Goal: Transaction & Acquisition: Obtain resource

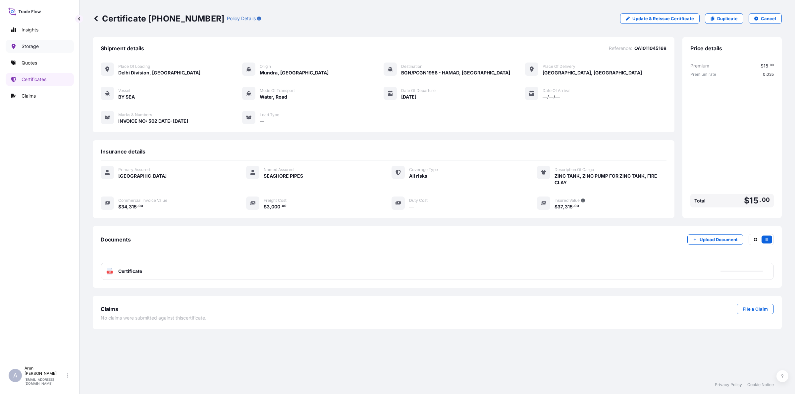
click at [35, 45] on p "Storage" at bounding box center [30, 46] width 17 height 7
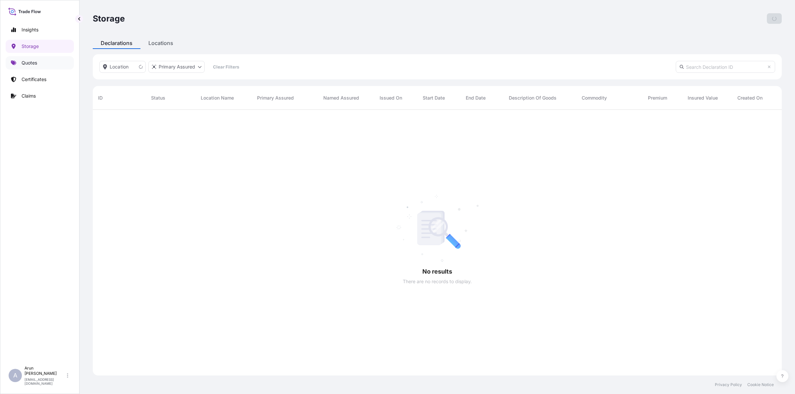
scroll to position [284, 682]
click at [35, 62] on p "Quotes" at bounding box center [30, 63] width 16 height 7
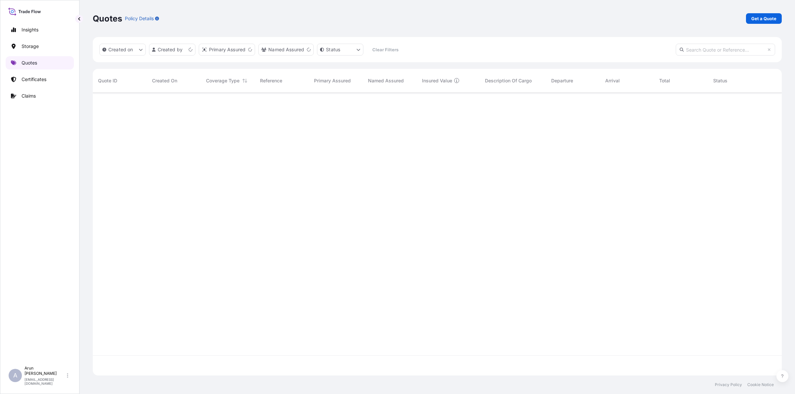
scroll to position [280, 682]
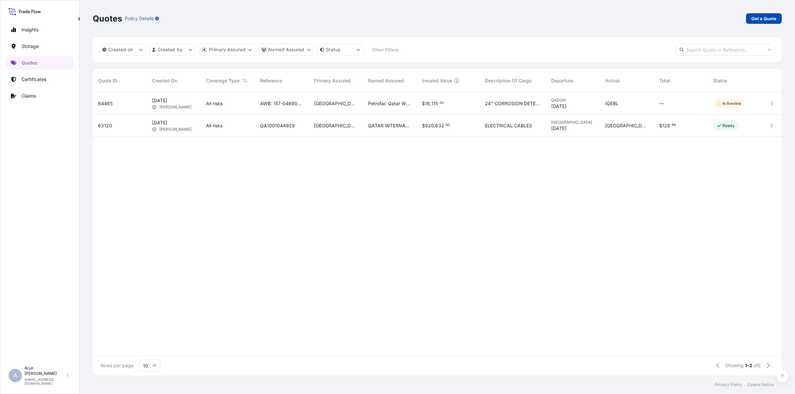
click at [772, 19] on p "Get a Quote" at bounding box center [763, 18] width 25 height 7
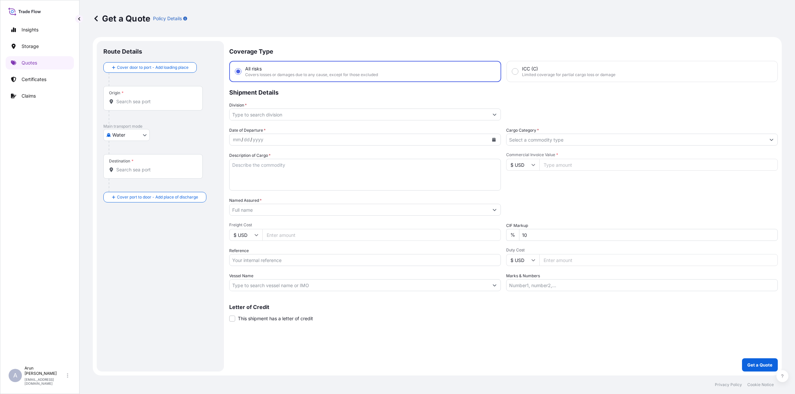
click at [138, 135] on body "Insights Storage Quotes Certificates Claims A [PERSON_NAME] [PERSON_NAME][EMAIL…" at bounding box center [397, 197] width 795 height 394
click at [120, 151] on span "Air" at bounding box center [119, 152] width 6 height 7
select select "Air"
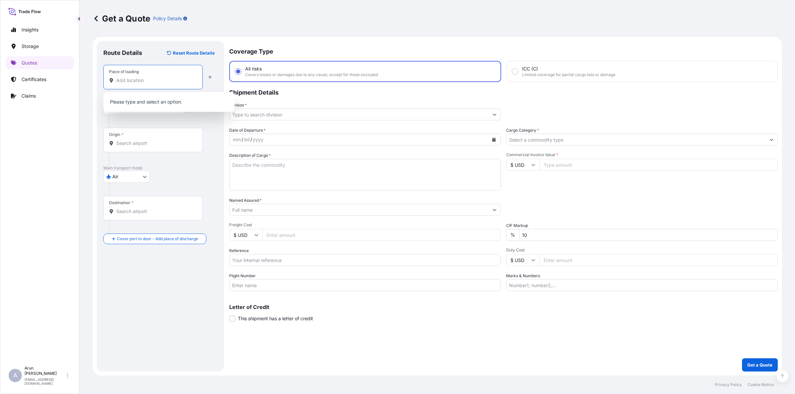
click at [127, 81] on input "Place of loading" at bounding box center [155, 80] width 78 height 7
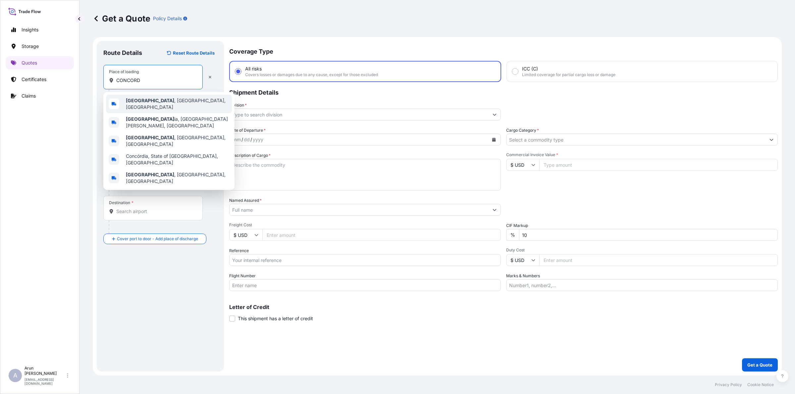
click at [149, 98] on div "[GEOGRAPHIC_DATA] , [GEOGRAPHIC_DATA], [GEOGRAPHIC_DATA]" at bounding box center [169, 104] width 126 height 19
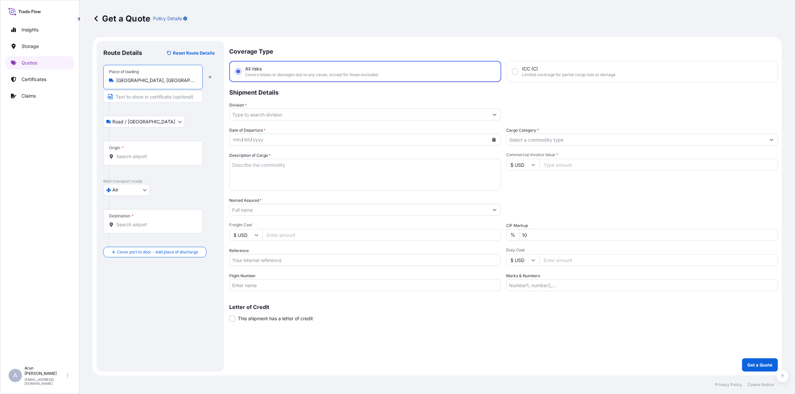
type input "[GEOGRAPHIC_DATA], [GEOGRAPHIC_DATA], [GEOGRAPHIC_DATA]"
drag, startPoint x: 183, startPoint y: 72, endPoint x: 124, endPoint y: 69, distance: 59.4
click at [124, 69] on div "Place of loading [GEOGRAPHIC_DATA], [GEOGRAPHIC_DATA], [GEOGRAPHIC_DATA]" at bounding box center [152, 77] width 99 height 25
click at [171, 100] on input "Text to appear on certificate" at bounding box center [152, 97] width 99 height 12
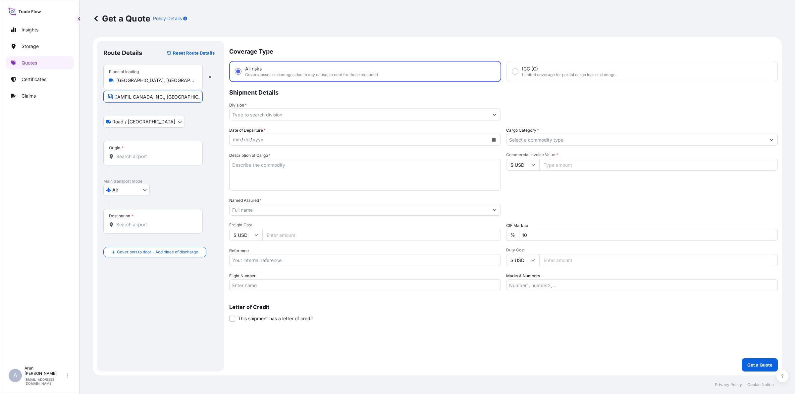
type input "CAMFIL CANADA INC., [GEOGRAPHIC_DATA], [GEOGRAPHIC_DATA]."
click at [132, 154] on input "Origin *" at bounding box center [155, 156] width 78 height 7
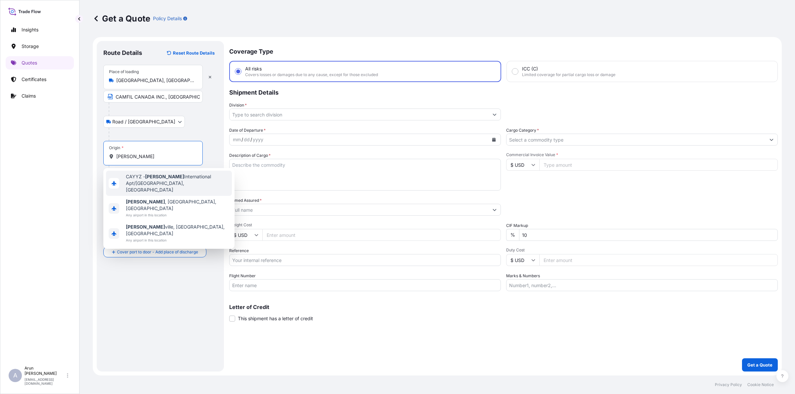
click at [184, 175] on span "CAYYZ - [PERSON_NAME] International Apt/[GEOGRAPHIC_DATA], [GEOGRAPHIC_DATA]" at bounding box center [177, 184] width 103 height 20
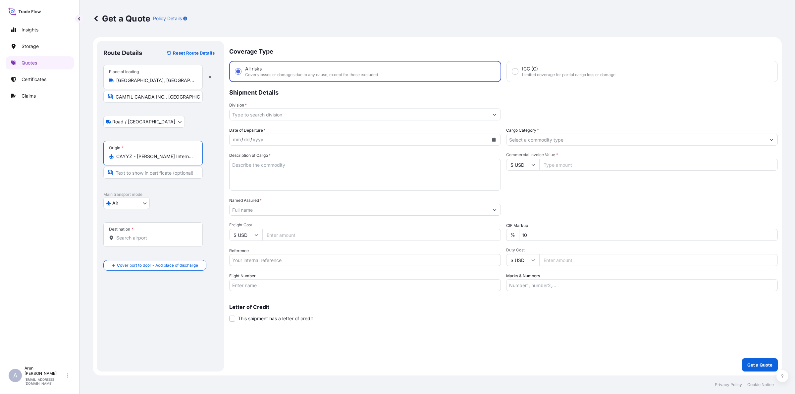
type input "CAYYZ - [PERSON_NAME] International Apt/[GEOGRAPHIC_DATA], [GEOGRAPHIC_DATA]"
click at [146, 235] on input "Destination *" at bounding box center [155, 238] width 78 height 7
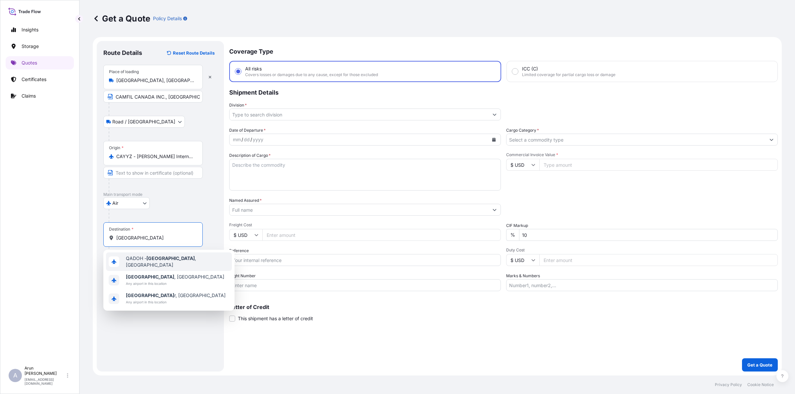
click at [143, 259] on span "QADOH - [GEOGRAPHIC_DATA] , [GEOGRAPHIC_DATA]" at bounding box center [177, 261] width 103 height 13
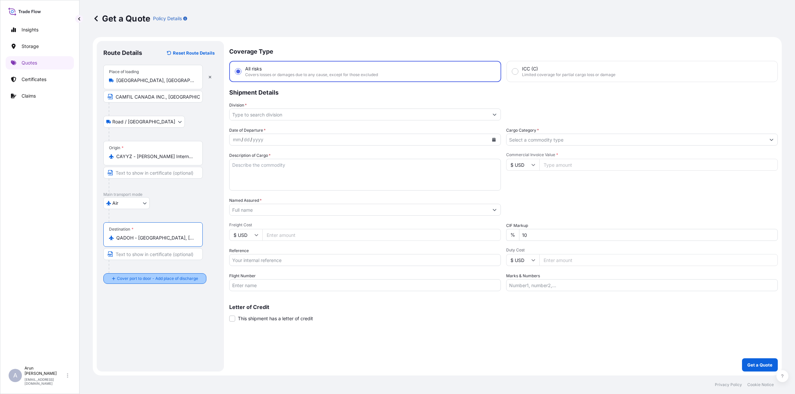
type input "QADOH - [GEOGRAPHIC_DATA], [GEOGRAPHIC_DATA]"
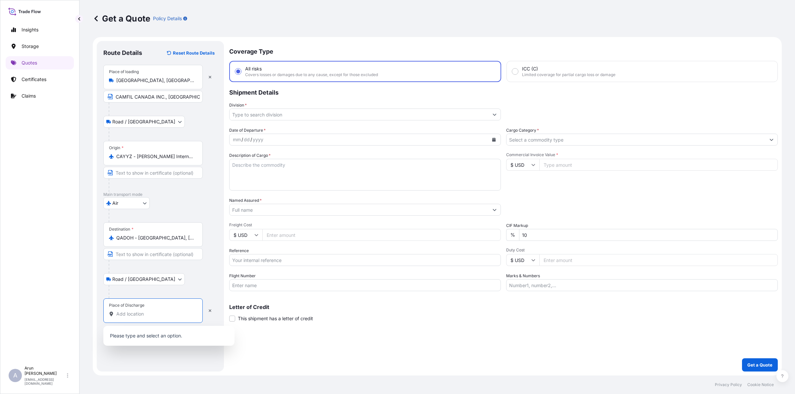
click at [147, 317] on input "Place of Discharge" at bounding box center [155, 314] width 78 height 7
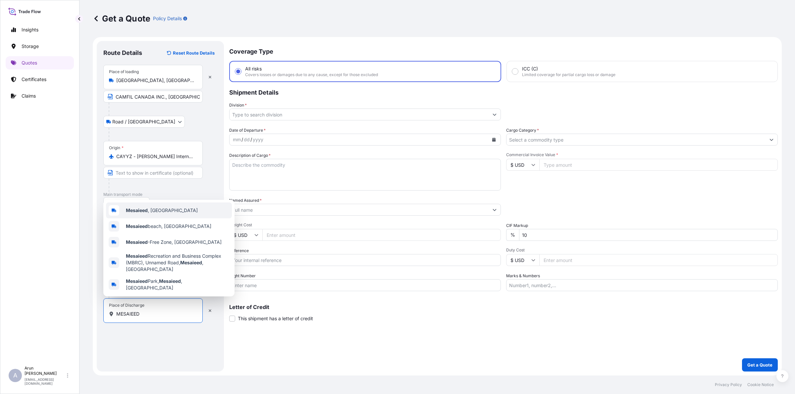
click at [152, 214] on span "Mesaieed , [GEOGRAPHIC_DATA]" at bounding box center [162, 210] width 72 height 7
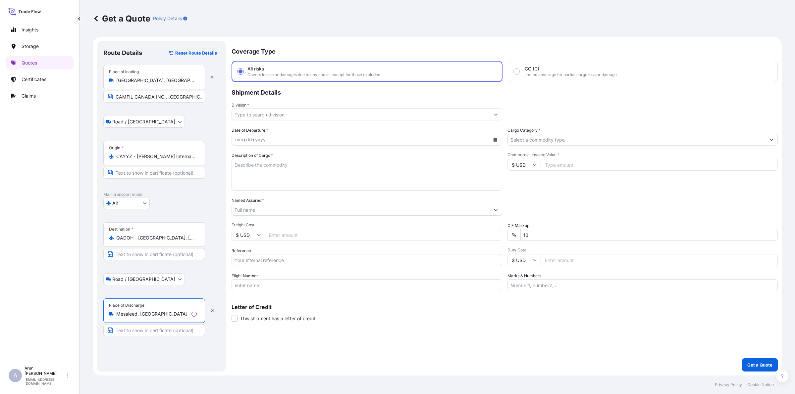
type input "Mesaieed, [GEOGRAPHIC_DATA]"
click at [154, 331] on input "Text to appear on certificate" at bounding box center [154, 330] width 102 height 12
type input "MESAIEED POWER COMPANY LIMITED, [GEOGRAPHIC_DATA], [GEOGRAPHIC_DATA]"
click at [194, 331] on input "MESAIEED POWER COMPANY LIMITED, [GEOGRAPHIC_DATA], [GEOGRAPHIC_DATA]" at bounding box center [152, 330] width 99 height 12
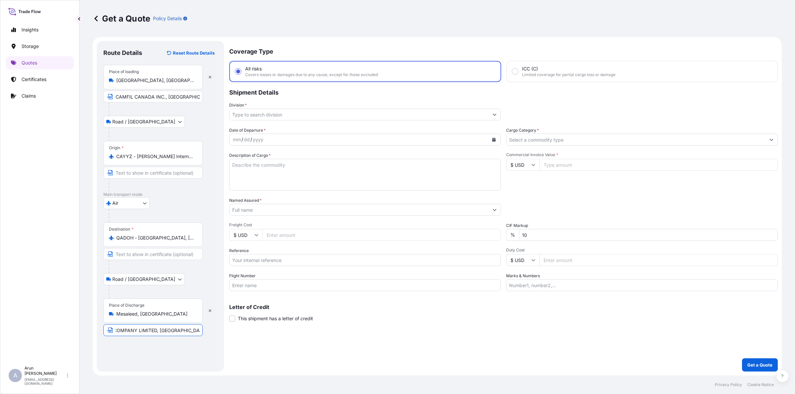
click at [257, 118] on input "Division *" at bounding box center [358, 115] width 259 height 12
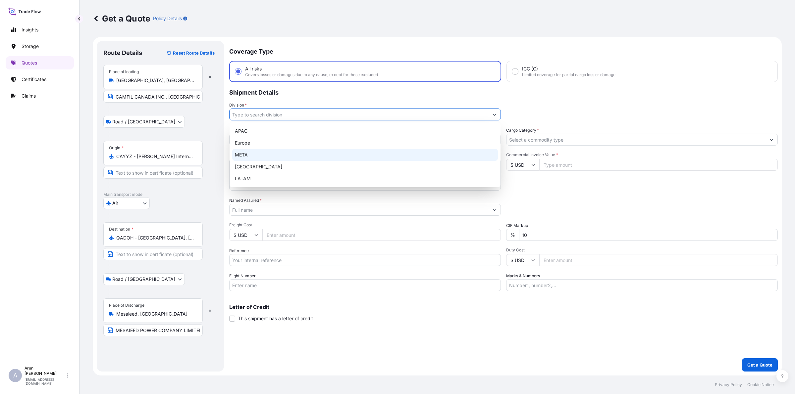
click at [236, 152] on div "META" at bounding box center [365, 155] width 266 height 12
type input "META"
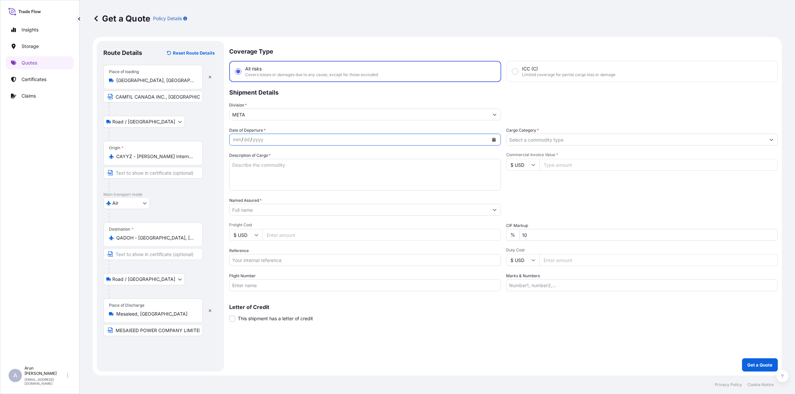
click at [497, 141] on button "Calendar" at bounding box center [493, 139] width 11 height 11
click at [254, 230] on div "25" at bounding box center [253, 233] width 12 height 12
click at [551, 138] on input "Cargo Category *" at bounding box center [635, 140] width 259 height 12
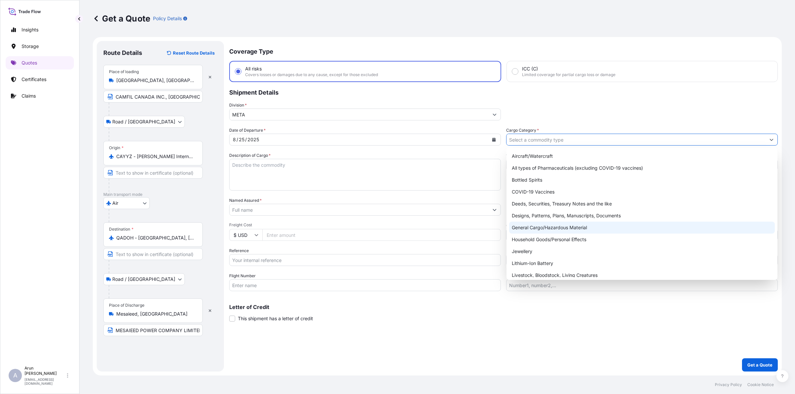
click at [522, 229] on div "General Cargo/Hazardous Material" at bounding box center [642, 228] width 266 height 12
type input "General Cargo/Hazardous Material"
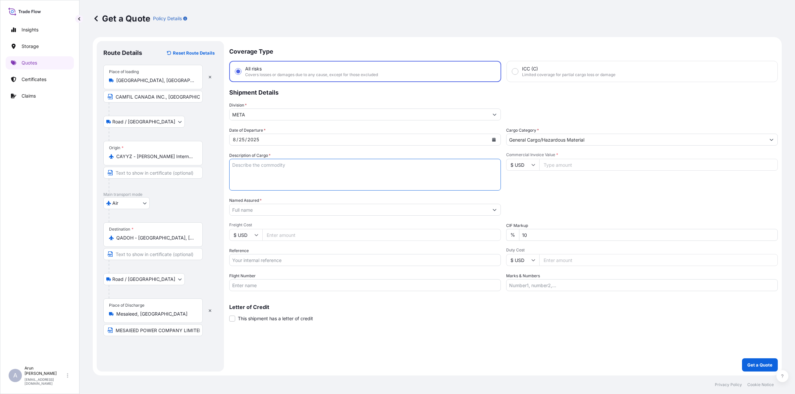
click at [346, 168] on textarea "Description of Cargo *" at bounding box center [365, 175] width 272 height 32
type textarea "AIR FILTER"
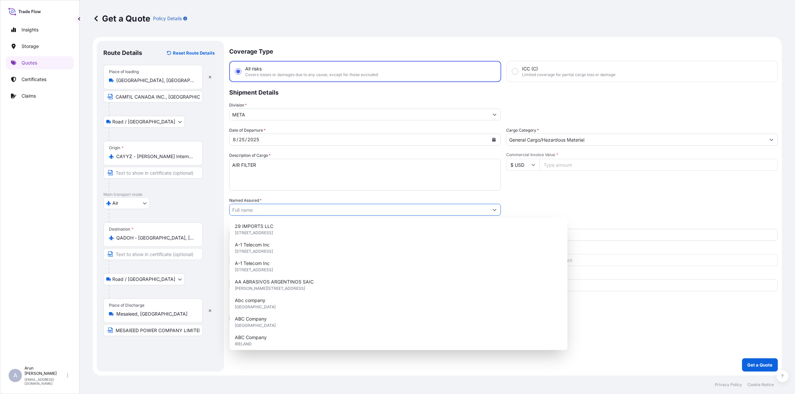
click at [243, 212] on input "Named Assured *" at bounding box center [358, 210] width 259 height 12
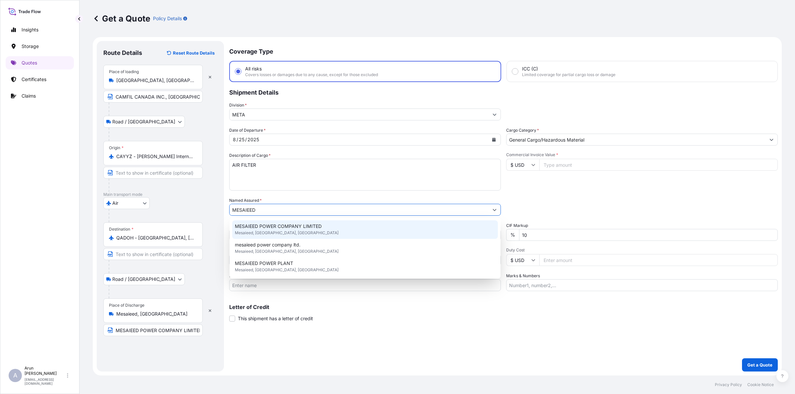
click at [275, 226] on span "MESAIEED POWER COMPANY LIMITED" at bounding box center [278, 226] width 87 height 7
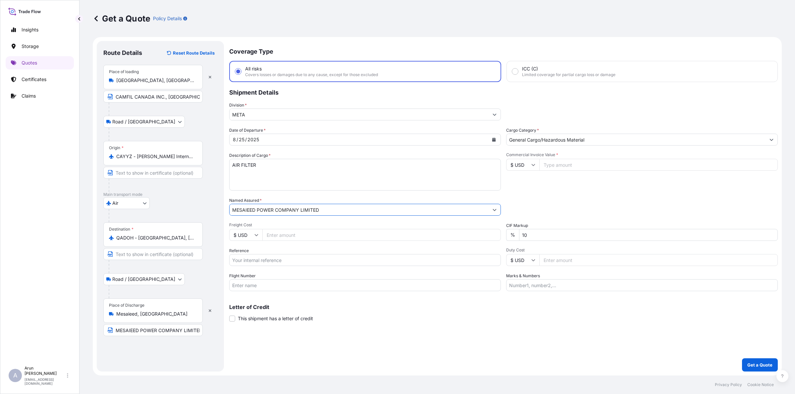
type input "MESAIEED POWER COMPANY LIMITED"
click at [274, 232] on input "Freight Cost" at bounding box center [381, 235] width 238 height 12
type input "7500"
click at [279, 260] on input "Reference" at bounding box center [365, 260] width 272 height 12
drag, startPoint x: 246, startPoint y: 261, endPoint x: 328, endPoint y: 255, distance: 82.7
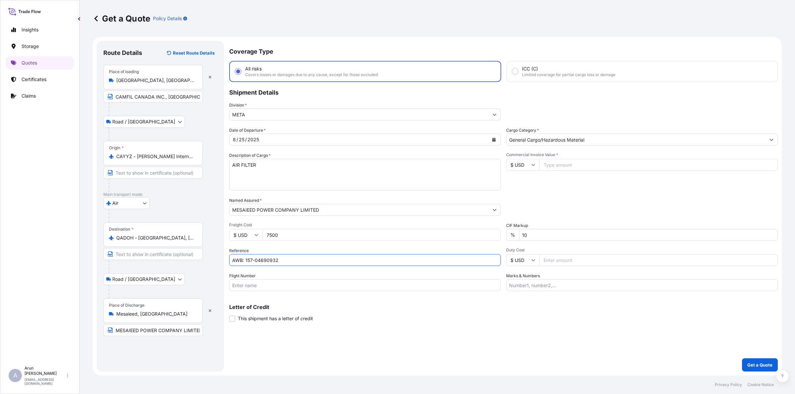
click at [320, 263] on input "AWB: 157-04690932" at bounding box center [365, 260] width 272 height 12
type input "AWB: 235-83712064"
click at [260, 280] on input "Flight Number" at bounding box center [365, 285] width 272 height 12
type input "BY AIR"
click at [576, 170] on input "Commercial Invoice Value *" at bounding box center [658, 165] width 238 height 12
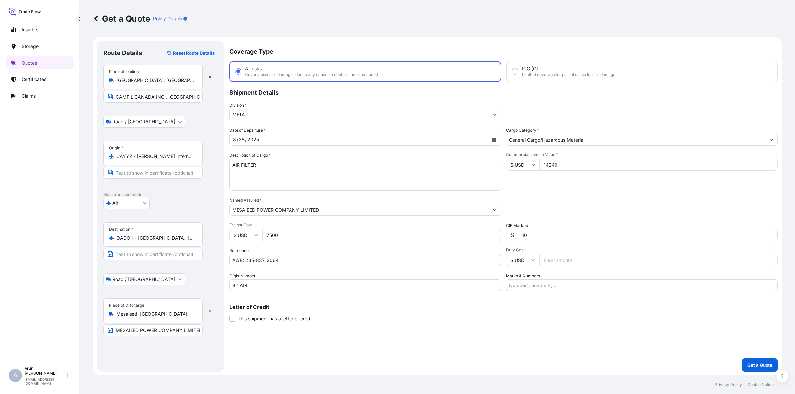
type input "14240"
click at [559, 284] on input "Marks & Numbers" at bounding box center [642, 285] width 272 height 12
click at [545, 286] on input "INVOICE NO: 138 DATE: [DATE]" at bounding box center [642, 285] width 272 height 12
type input "INVOICE NO: 222568 DATE: [DATE]"
click at [542, 343] on div "Coverage Type All risks Covers losses or damages due to any cause, except for t…" at bounding box center [503, 206] width 548 height 331
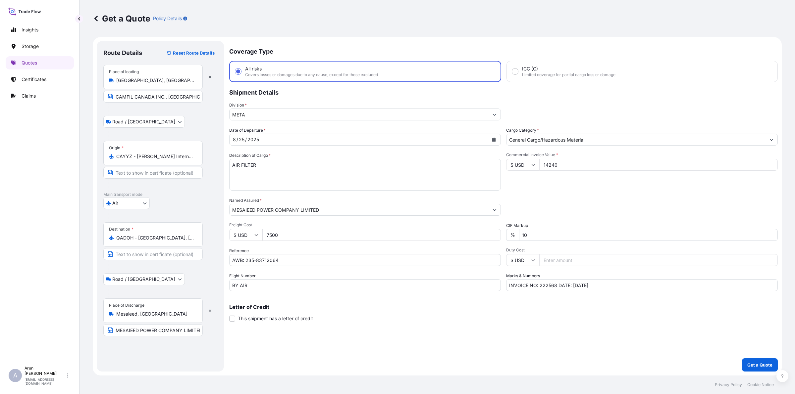
click at [752, 374] on form "Route Details Reset Route Details Place of loading [GEOGRAPHIC_DATA], [GEOGRAPH…" at bounding box center [437, 206] width 689 height 339
click at [752, 368] on p "Get a Quote" at bounding box center [759, 365] width 25 height 7
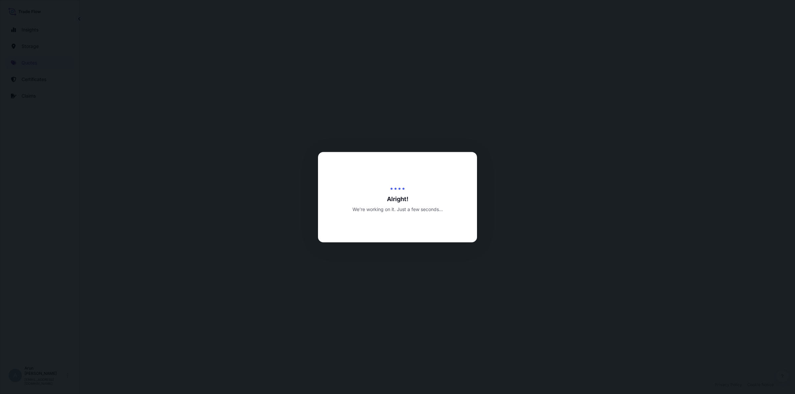
select select "Road / [GEOGRAPHIC_DATA]"
select select "Air"
select select "Road / [GEOGRAPHIC_DATA]"
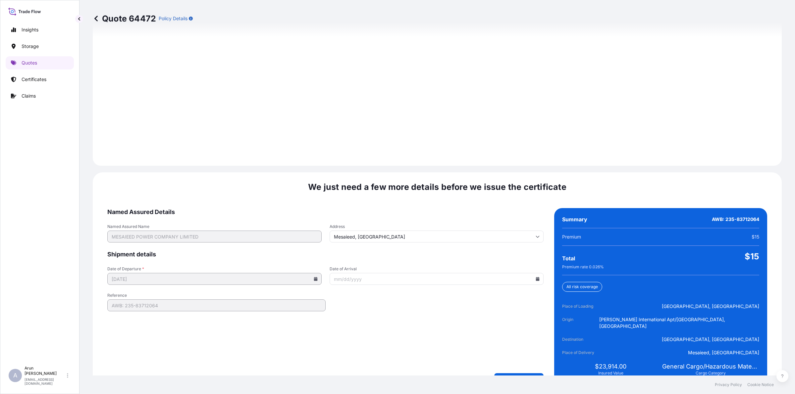
scroll to position [915, 0]
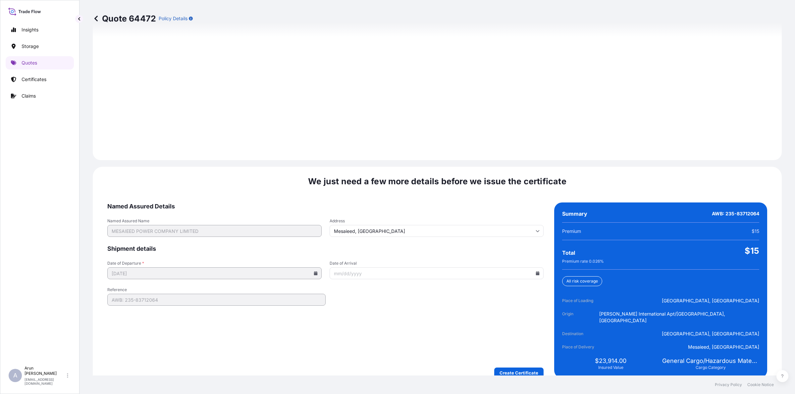
click at [532, 271] on input "Date of Arrival" at bounding box center [436, 274] width 214 height 12
click at [535, 270] on input "Date of Arrival" at bounding box center [436, 274] width 214 height 12
click at [536, 272] on icon at bounding box center [538, 274] width 4 height 4
click at [420, 366] on button "27" at bounding box center [418, 364] width 11 height 11
type input "[DATE]"
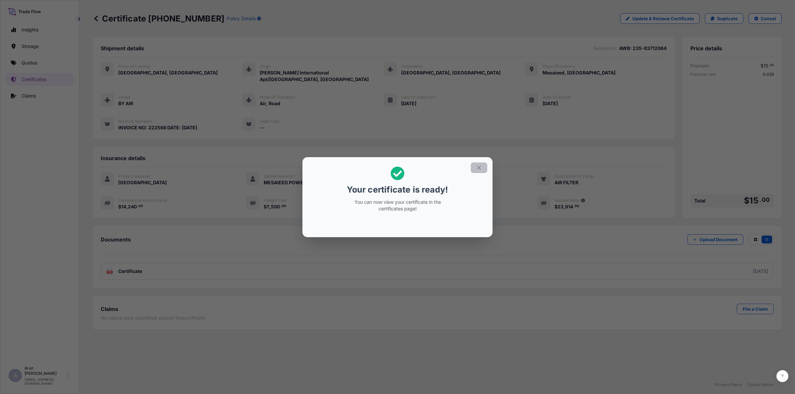
click at [477, 167] on icon "button" at bounding box center [479, 168] width 6 height 6
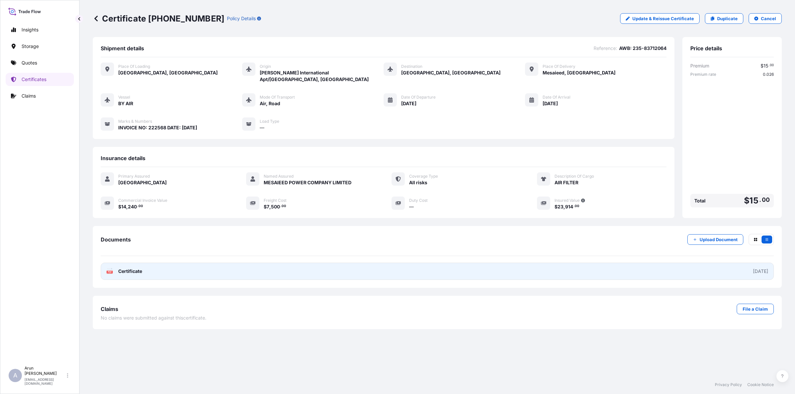
click at [187, 271] on link "PDF Certificate [DATE]" at bounding box center [437, 271] width 673 height 17
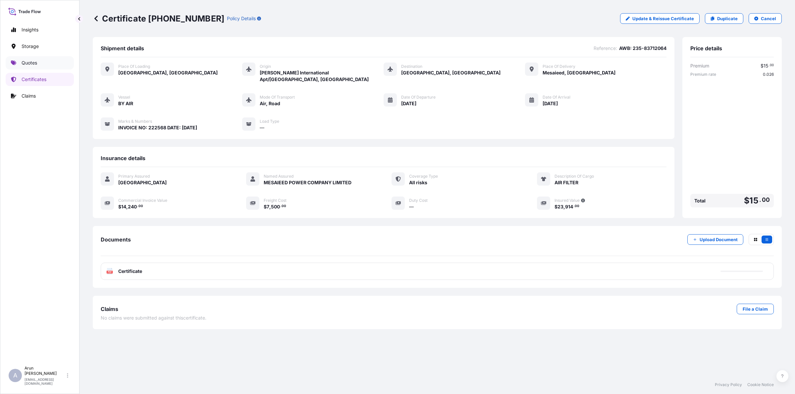
click at [37, 59] on link "Quotes" at bounding box center [40, 62] width 68 height 13
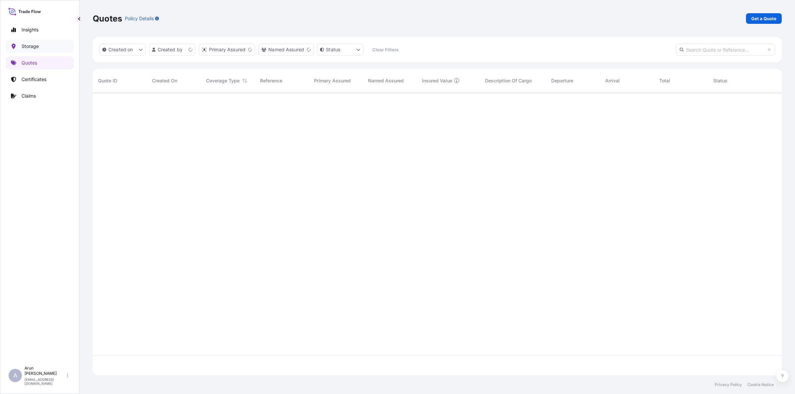
scroll to position [280, 682]
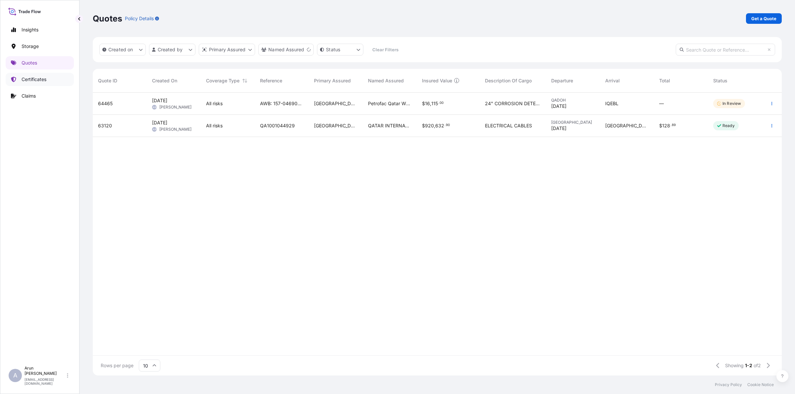
click at [32, 78] on p "Certificates" at bounding box center [34, 79] width 25 height 7
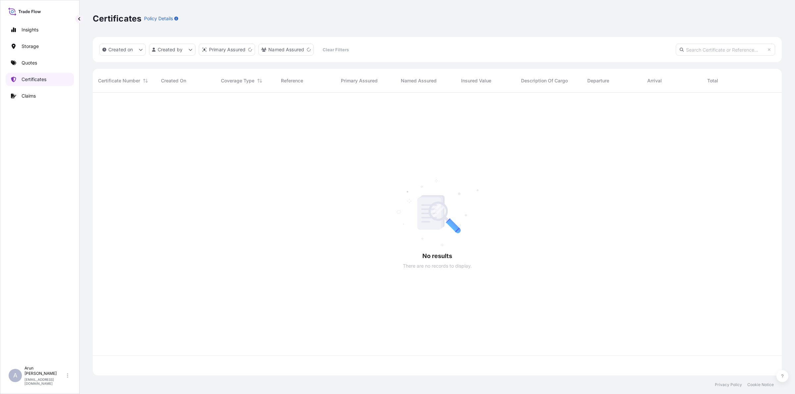
scroll to position [280, 682]
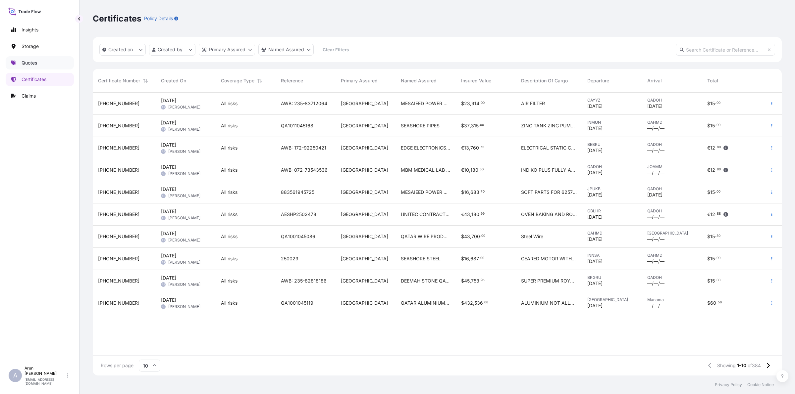
click at [27, 62] on p "Quotes" at bounding box center [30, 63] width 16 height 7
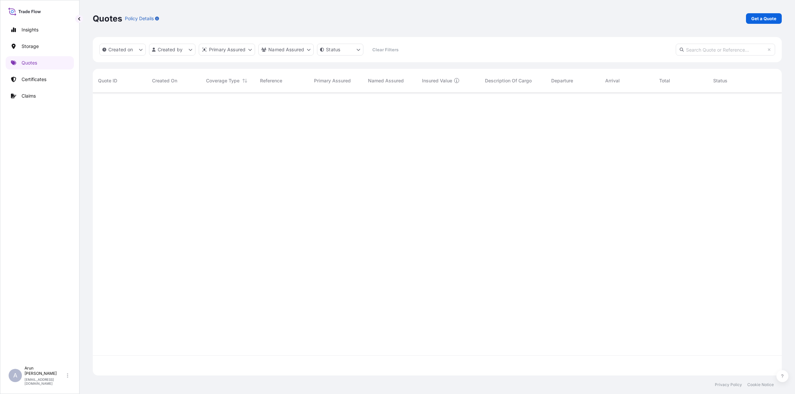
scroll to position [280, 682]
click at [765, 16] on p "Get a Quote" at bounding box center [763, 18] width 25 height 7
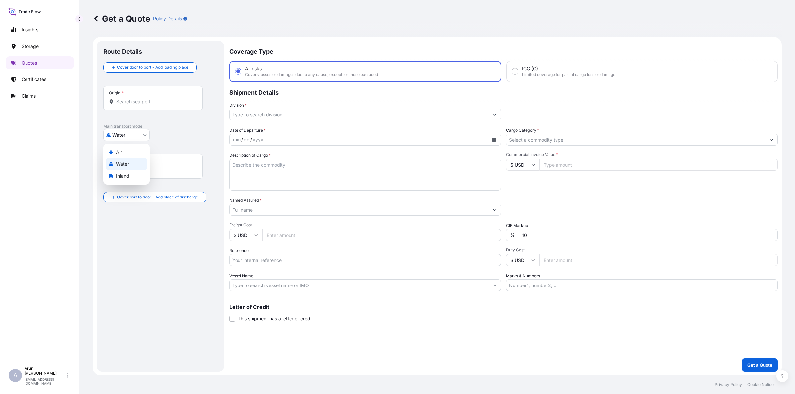
click at [139, 134] on body "Insights Storage Quotes Certificates Claims A [PERSON_NAME] [PERSON_NAME][EMAIL…" at bounding box center [397, 197] width 795 height 394
click at [130, 175] on div "Inland" at bounding box center [126, 176] width 41 height 12
select select "Inland"
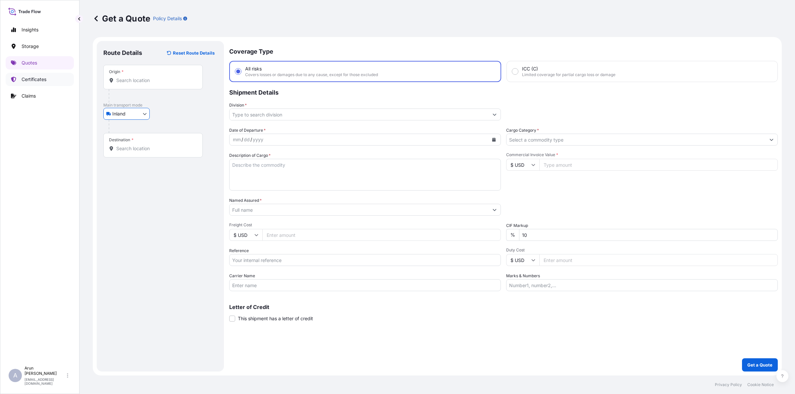
click at [35, 78] on p "Certificates" at bounding box center [34, 79] width 25 height 7
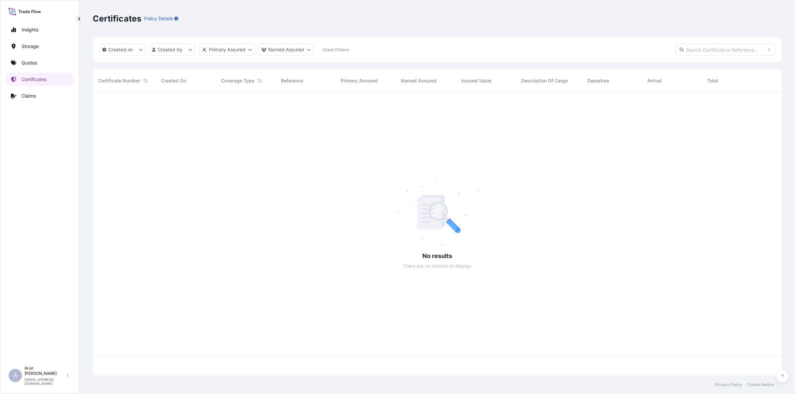
scroll to position [280, 682]
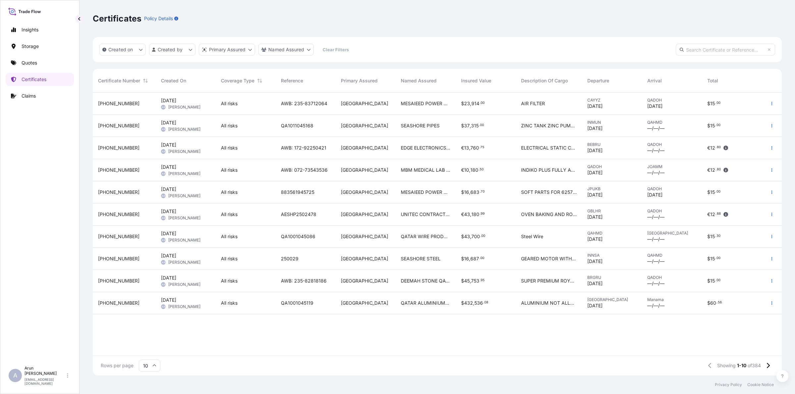
click at [428, 304] on span "QATAR ALUMINIUM LIMITED COMPANY." at bounding box center [425, 303] width 49 height 7
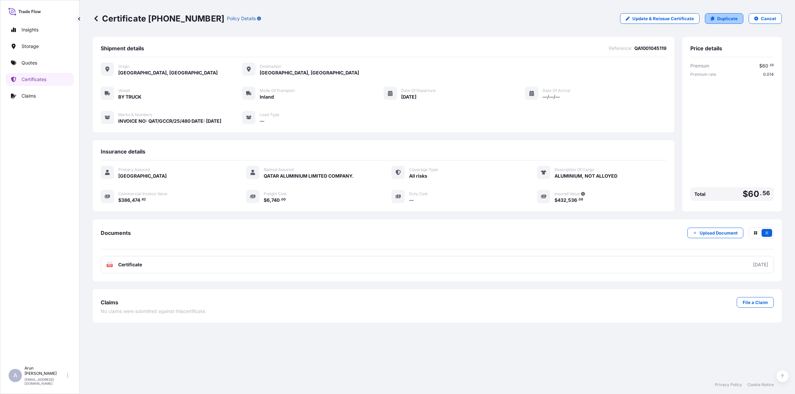
click at [726, 19] on p "Duplicate" at bounding box center [727, 18] width 21 height 7
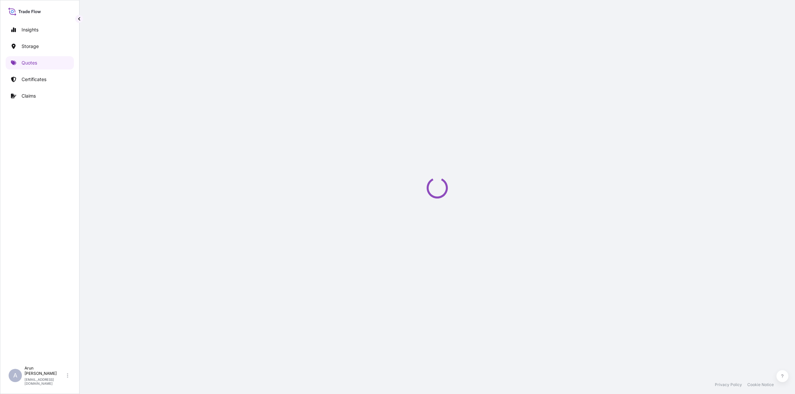
select select "Inland"
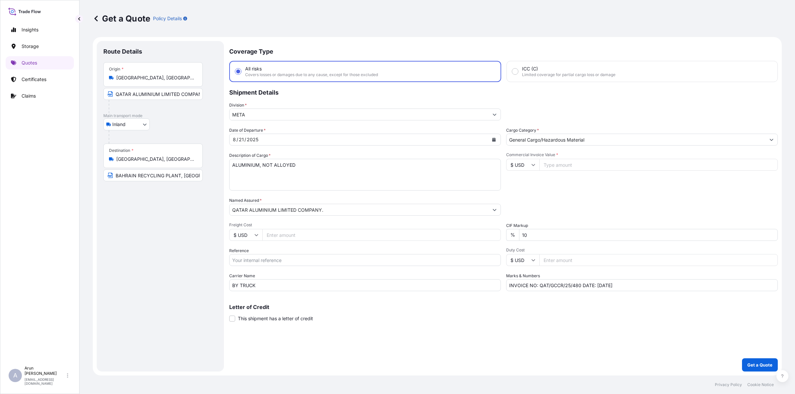
click at [195, 95] on input "QATAR ALUMINIUM LIMITED COMPANY,MESAIEED, [GEOGRAPHIC_DATA], [GEOGRAPHIC_DATA]." at bounding box center [152, 94] width 99 height 12
click at [175, 181] on input "BAHRAIN RECYCLING PLANT, [GEOGRAPHIC_DATA], [GEOGRAPHIC_DATA]" at bounding box center [152, 176] width 99 height 12
click at [494, 138] on icon "Calendar" at bounding box center [494, 140] width 4 height 4
click at [243, 233] on div "24" at bounding box center [241, 233] width 12 height 12
click at [297, 233] on input "Freight Cost" at bounding box center [381, 235] width 238 height 12
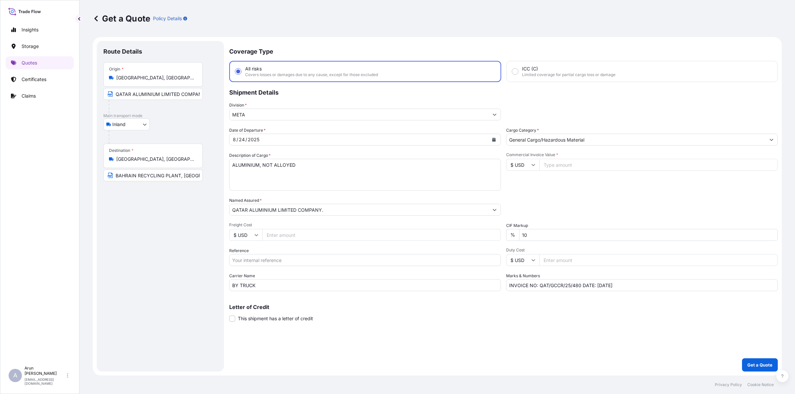
click at [298, 233] on input "Freight Cost" at bounding box center [381, 235] width 238 height 12
type input "6740"
click at [293, 258] on input "Reference" at bounding box center [365, 260] width 272 height 12
type input "QA1001045163"
click at [536, 237] on input "10" at bounding box center [648, 235] width 259 height 12
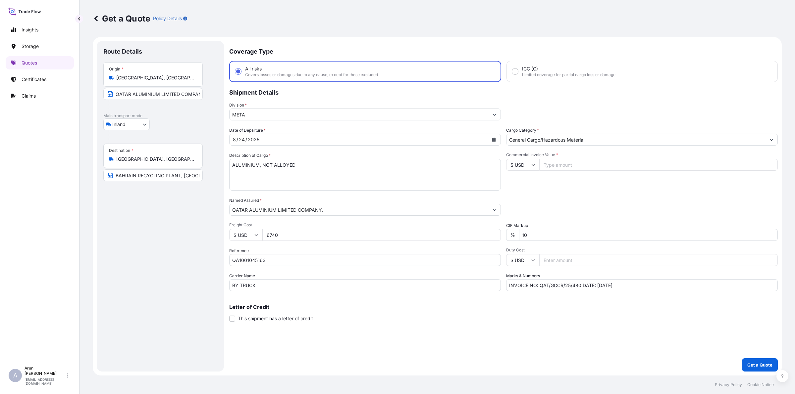
click at [559, 168] on input "Commercial Invoice Value *" at bounding box center [658, 165] width 238 height 12
drag, startPoint x: 553, startPoint y: 166, endPoint x: 578, endPoint y: 163, distance: 25.3
click at [570, 168] on input "385821.59" at bounding box center [658, 165] width 238 height 12
click at [583, 163] on input "385821.59" at bounding box center [658, 165] width 238 height 12
type input "385821.59"
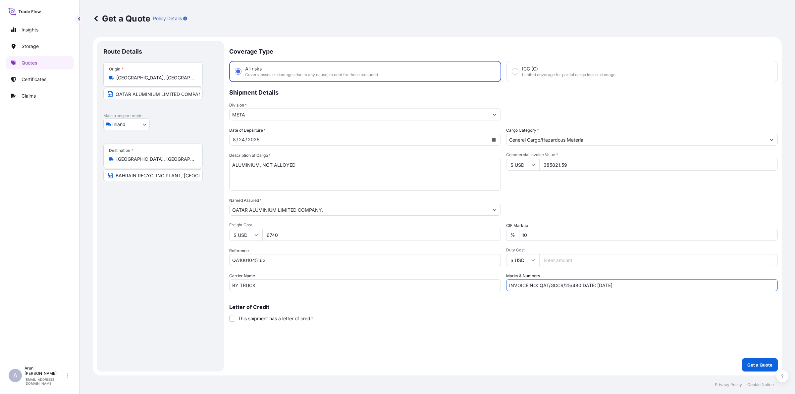
click at [578, 290] on input "INVOICE NO: QAT/GCCR/25/480 DATE: [DATE]" at bounding box center [642, 285] width 272 height 12
click at [579, 285] on input "INVOICE NO: QAT/GCCR/25/480 DATE: [DATE]" at bounding box center [642, 285] width 272 height 12
click at [602, 284] on input "INVOICE NO: QAT/GCCR/25/484 DATE: [DATE]" at bounding box center [642, 285] width 272 height 12
type input "INVOICE NO: QAT/GCCR/25/484 DATE: [DATE]"
drag, startPoint x: 551, startPoint y: 166, endPoint x: 559, endPoint y: 165, distance: 8.3
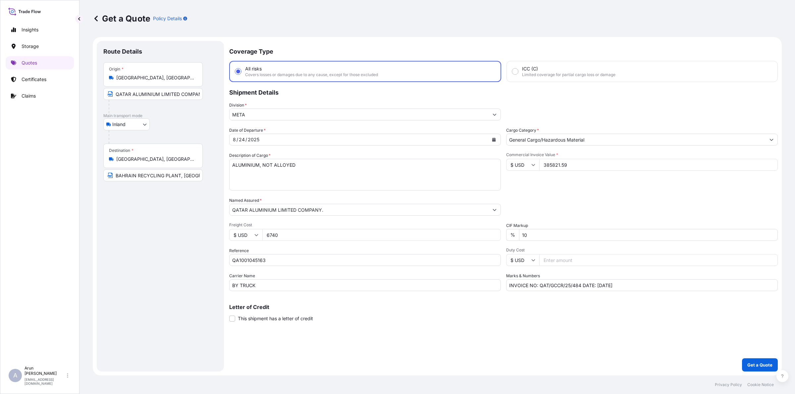
click at [559, 165] on input "385821.59" at bounding box center [658, 165] width 238 height 12
click at [584, 330] on div "Coverage Type All risks Covers losses or damages due to any cause, except for t…" at bounding box center [503, 206] width 548 height 331
click at [755, 364] on p "Get a Quote" at bounding box center [759, 365] width 25 height 7
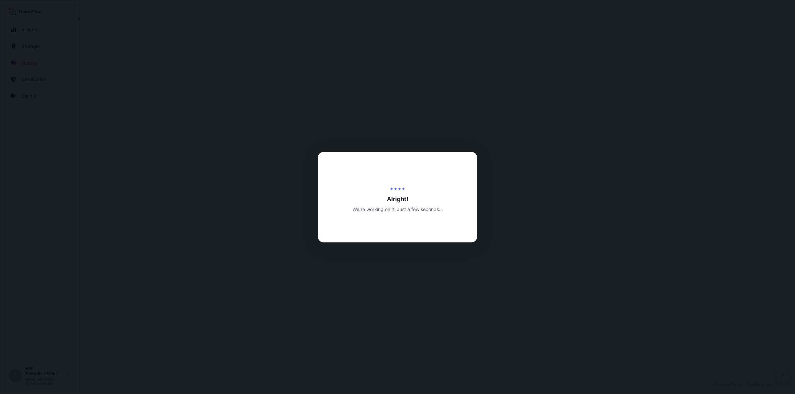
select select "Inland"
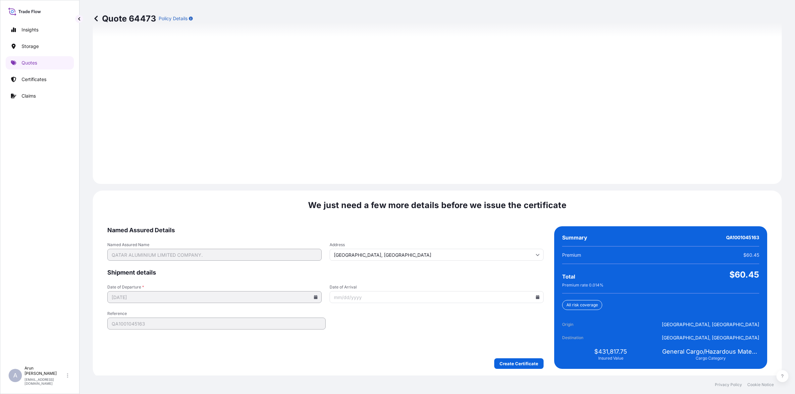
scroll to position [860, 0]
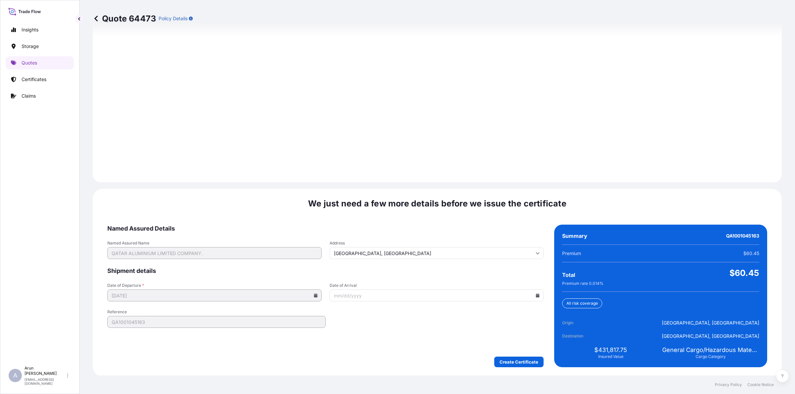
click at [515, 341] on form "Named Assured Details Named Assured Name QATAR ALUMINIUM LIMITED COMPANY. Addre…" at bounding box center [325, 296] width 436 height 143
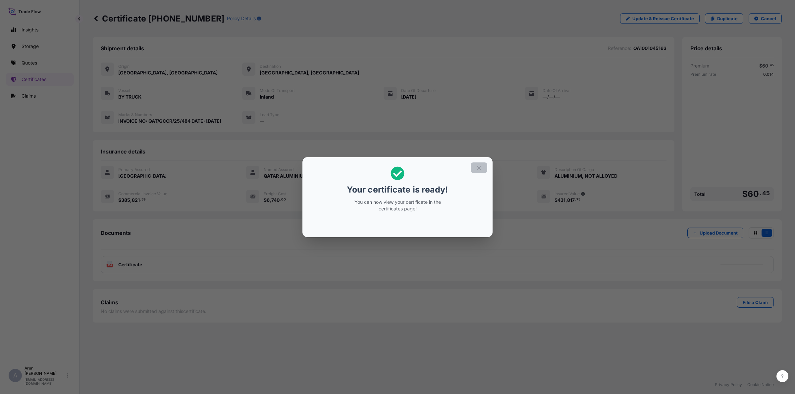
click at [480, 167] on icon "button" at bounding box center [479, 168] width 6 height 6
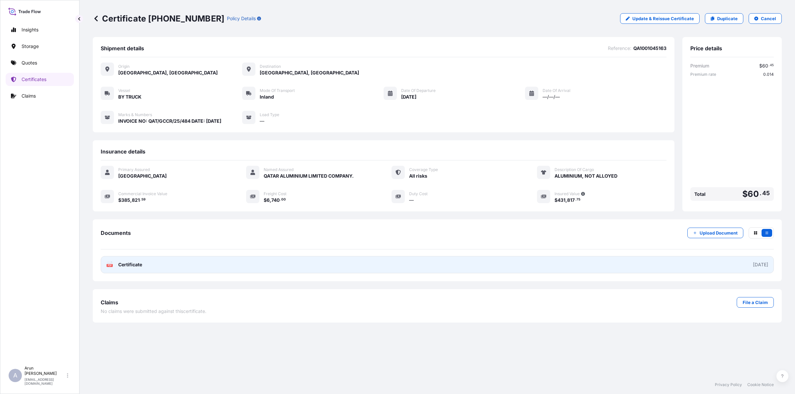
click at [135, 262] on span "Certificate" at bounding box center [130, 265] width 24 height 7
